Goal: Task Accomplishment & Management: Use online tool/utility

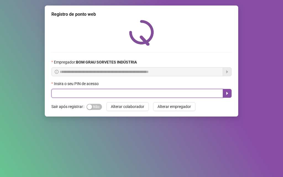
click at [125, 92] on input "text" at bounding box center [137, 93] width 172 height 9
type input "*****"
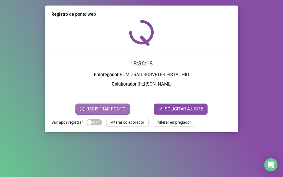
click at [124, 113] on button "REGISTRAR PONTO" at bounding box center [102, 109] width 54 height 11
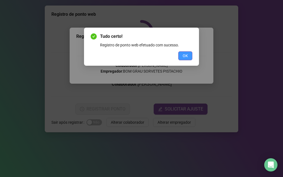
click at [184, 58] on span "OK" at bounding box center [185, 56] width 5 height 6
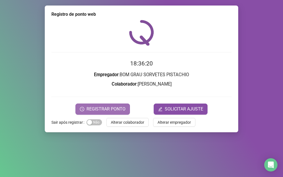
click at [119, 108] on span "REGISTRAR PONTO" at bounding box center [106, 109] width 39 height 7
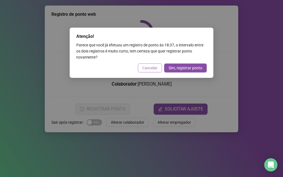
click at [153, 64] on button "Cancelar" at bounding box center [150, 68] width 24 height 9
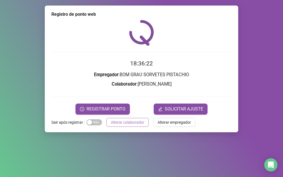
drag, startPoint x: 134, startPoint y: 121, endPoint x: 129, endPoint y: 107, distance: 15.3
click at [134, 121] on span "Alterar colaborador" at bounding box center [127, 122] width 33 height 6
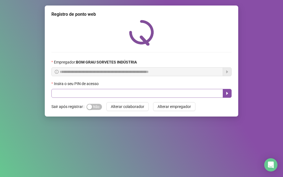
drag, startPoint x: 142, startPoint y: 85, endPoint x: 140, endPoint y: 94, distance: 9.4
click at [140, 90] on div "Insira o seu PIN de acesso" at bounding box center [141, 89] width 180 height 17
